Goal: Transaction & Acquisition: Download file/media

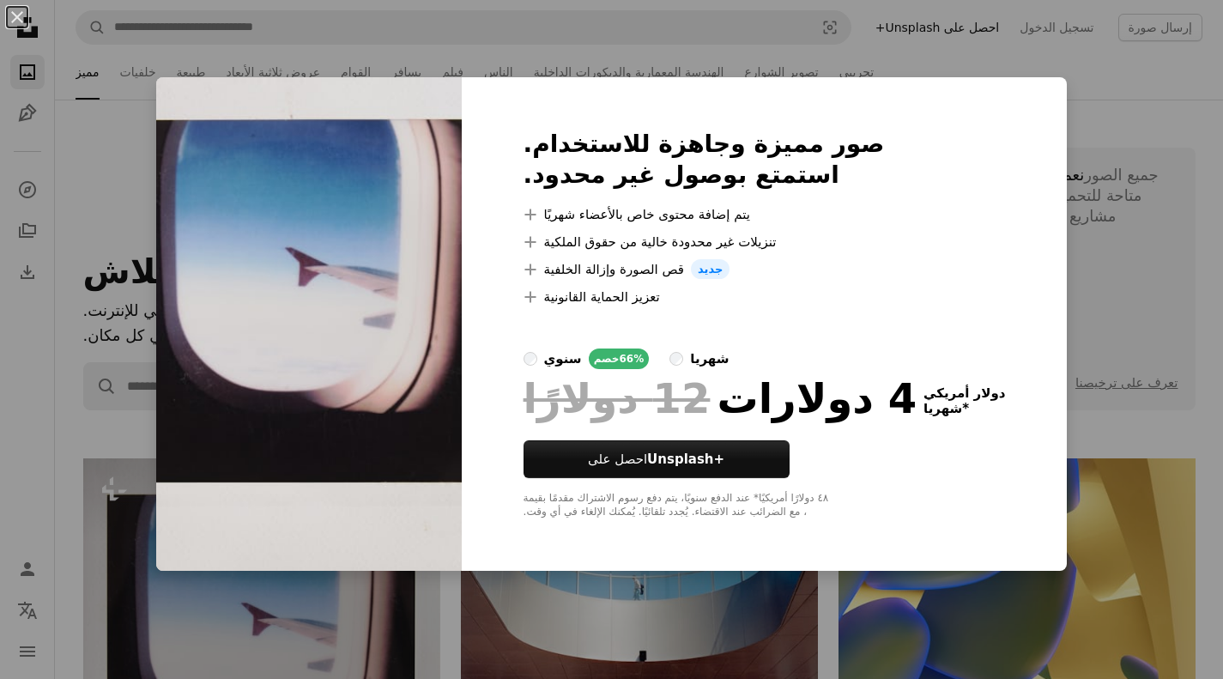
scroll to position [343, 0]
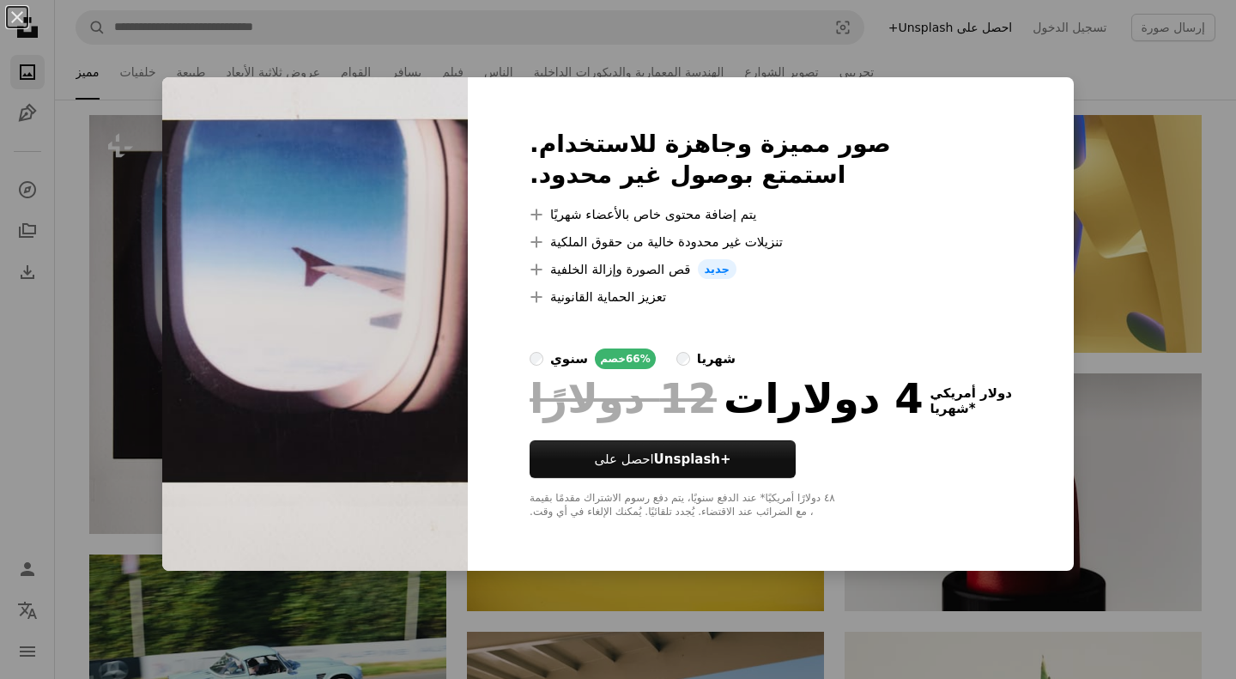
click at [924, 22] on div "An X shape صور مميزة وجاهزة للاستخدام. استمتع بوصول غير محدود. A plus sign يتم …" at bounding box center [618, 339] width 1236 height 679
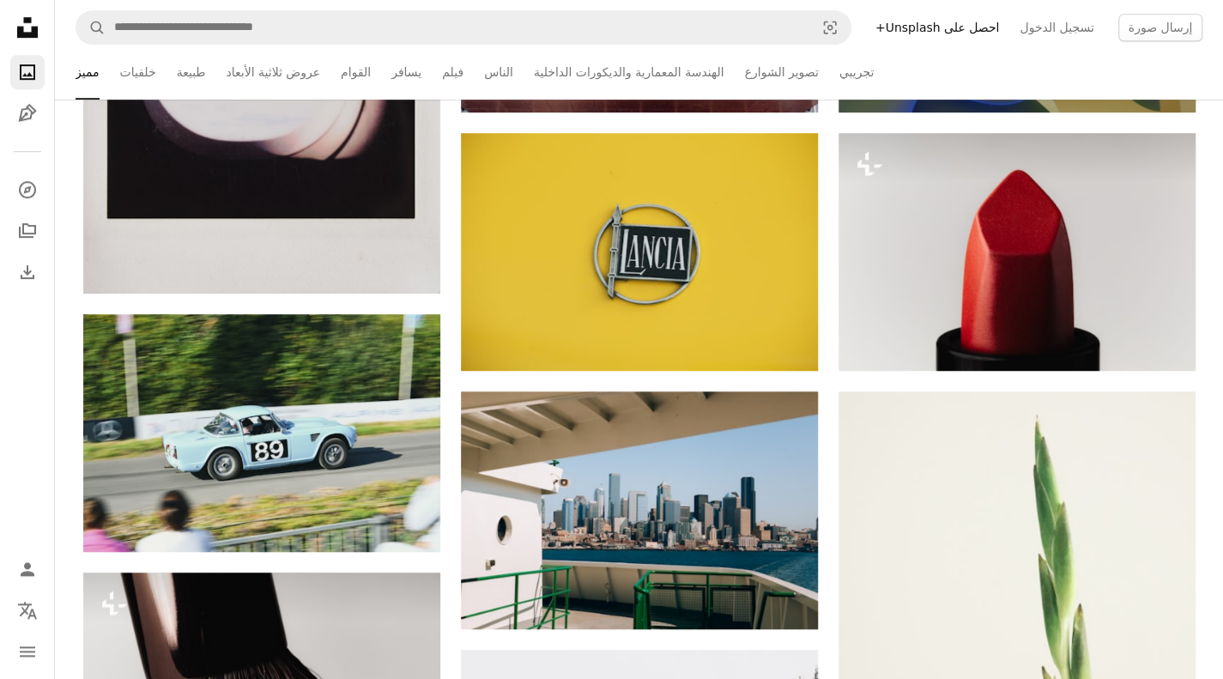
scroll to position [618, 0]
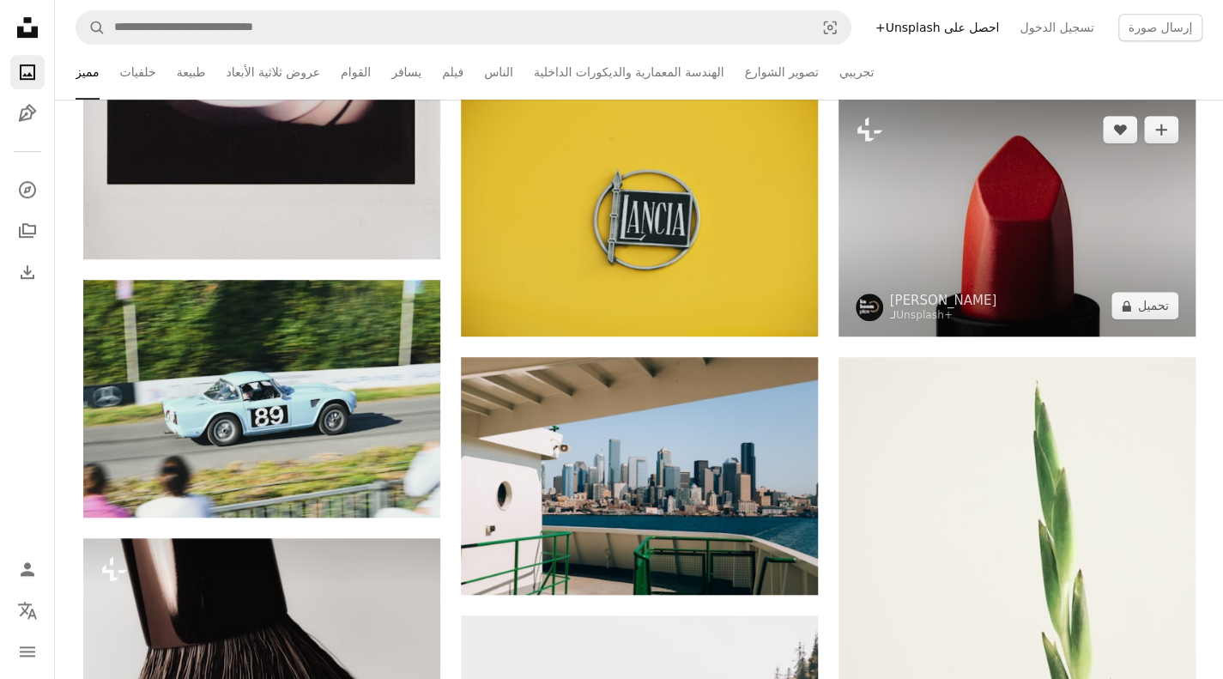
click at [1044, 207] on img at bounding box center [1016, 218] width 357 height 238
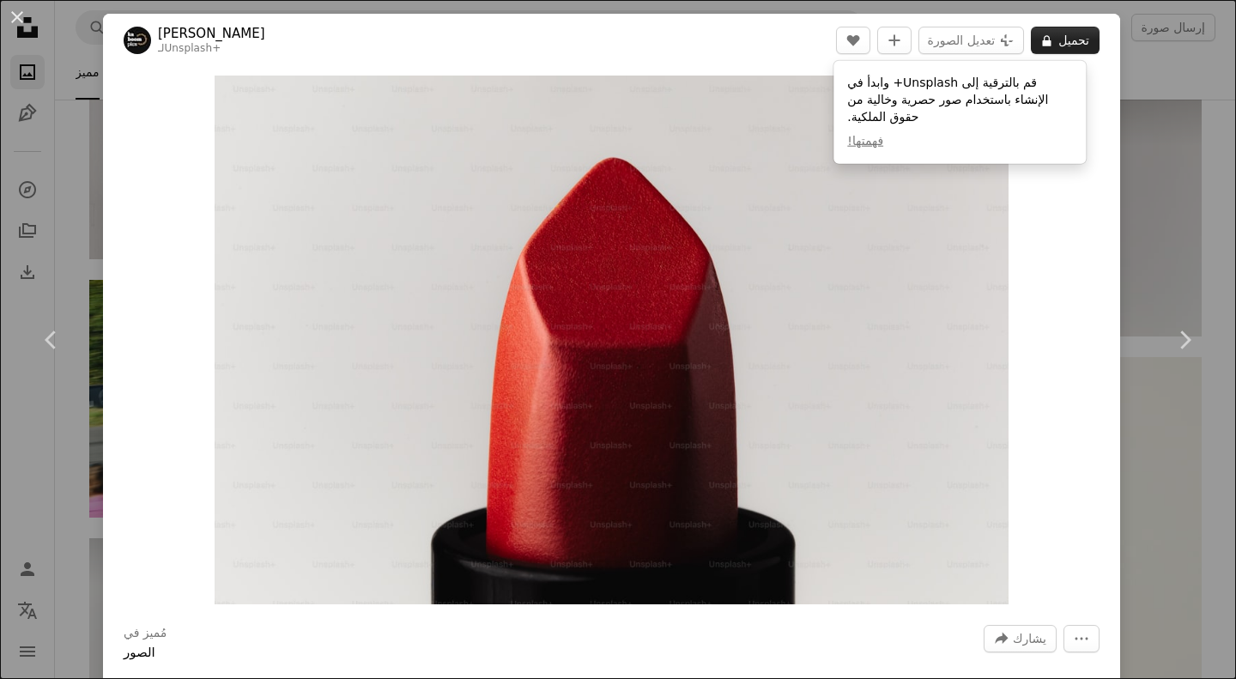
click at [1058, 42] on font "تحميل" at bounding box center [1073, 40] width 31 height 14
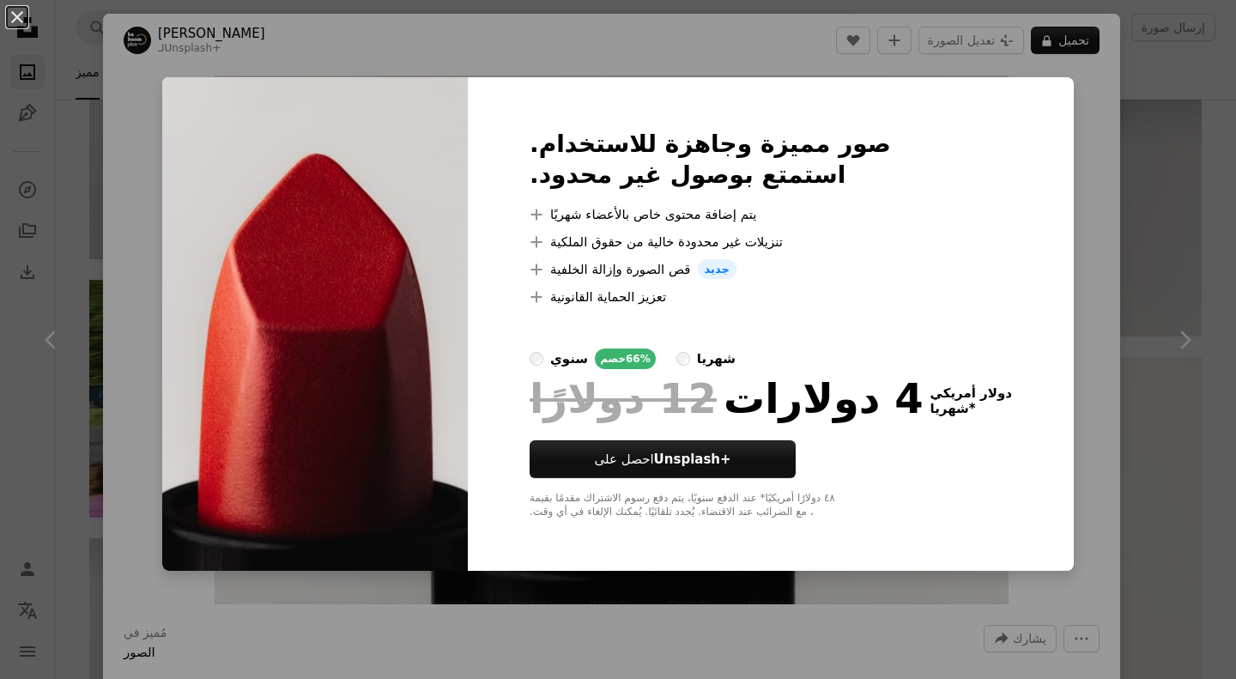
click at [14, 46] on div "An X shape صور مميزة وجاهزة للاستخدام. استمتع بوصول غير محدود. A plus sign يتم …" at bounding box center [618, 339] width 1236 height 679
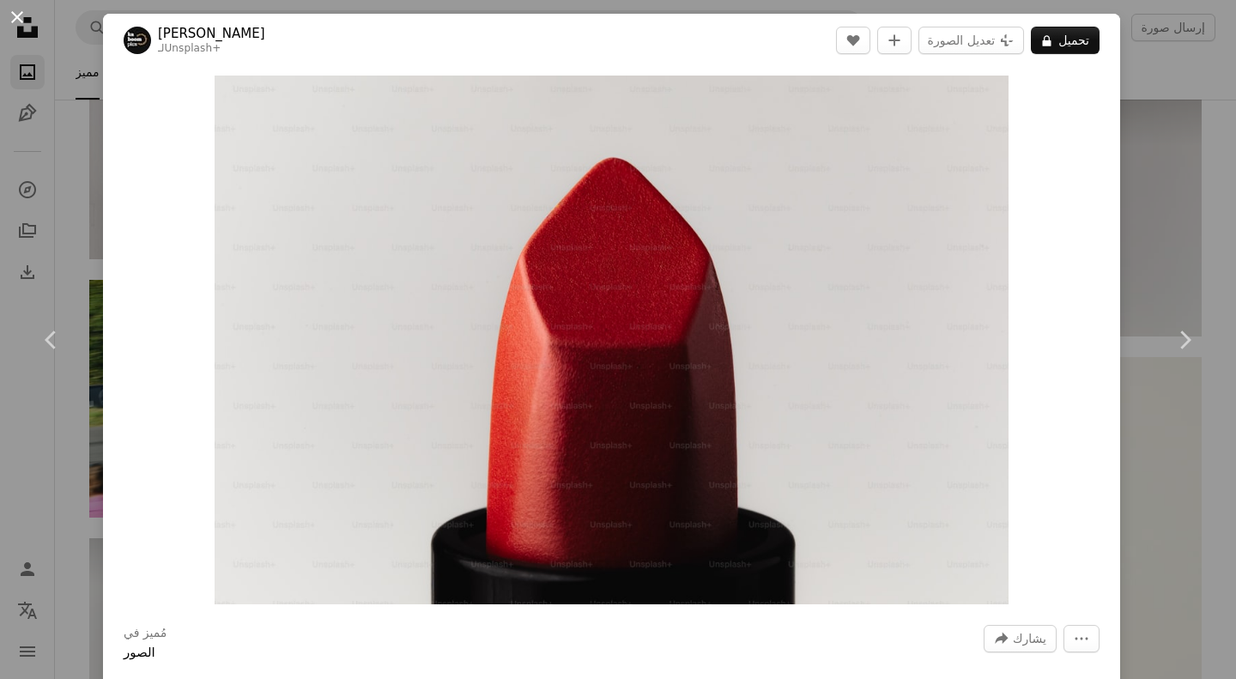
click at [17, 16] on button "An X shape" at bounding box center [17, 17] width 21 height 21
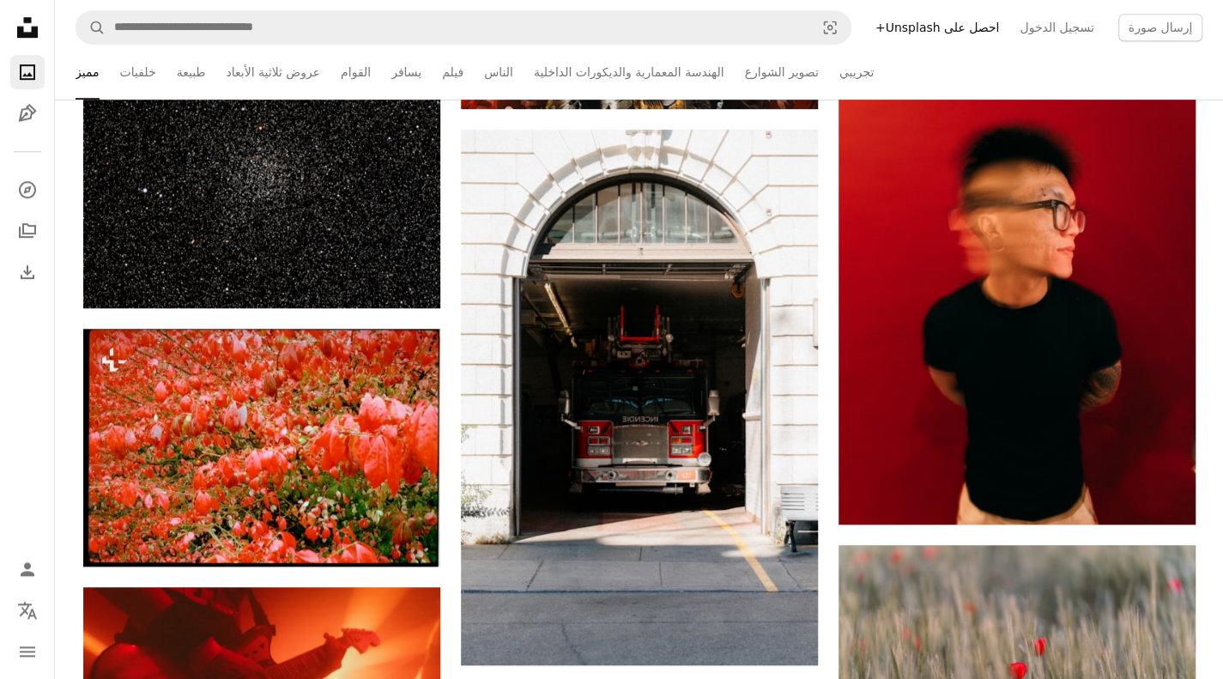
scroll to position [8055, 0]
